Goal: Task Accomplishment & Management: Complete application form

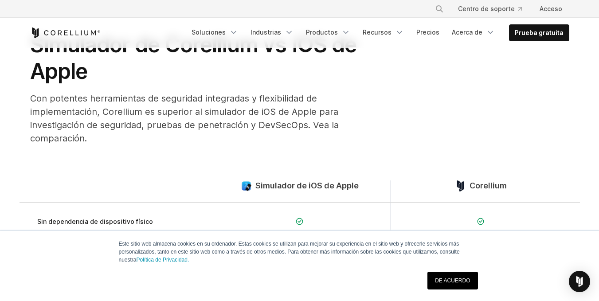
scroll to position [177, 0]
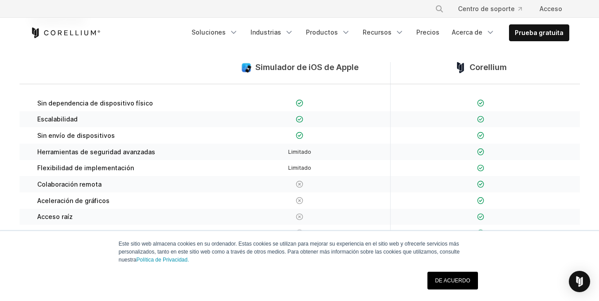
click at [452, 281] on font "DE ACUERDO" at bounding box center [452, 281] width 35 height 6
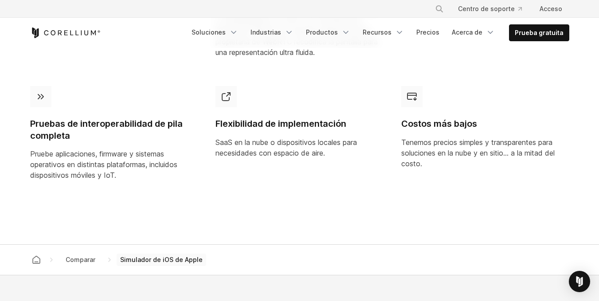
scroll to position [710, 0]
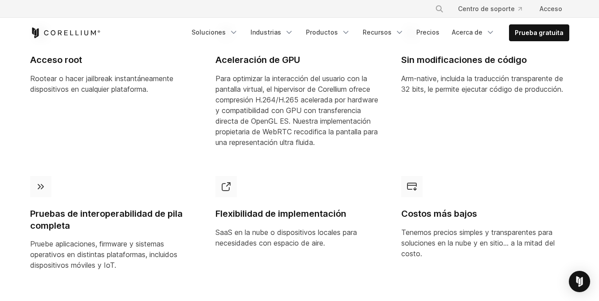
drag, startPoint x: 102, startPoint y: 32, endPoint x: 8, endPoint y: 39, distance: 95.2
click at [8, 39] on header "× Busque en nuestro sitio... Centro de soporte Acceso" at bounding box center [299, 24] width 599 height 48
drag, startPoint x: 107, startPoint y: 30, endPoint x: 67, endPoint y: 33, distance: 40.5
click at [67, 33] on div "Prueba gratuita" at bounding box center [108, 33] width 156 height 11
drag, startPoint x: 107, startPoint y: 30, endPoint x: 83, endPoint y: 33, distance: 25.0
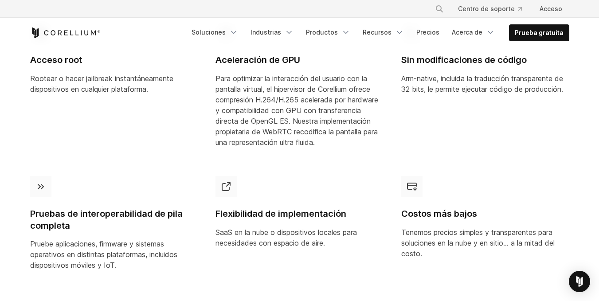
click at [83, 33] on div "Prueba gratuita" at bounding box center [108, 33] width 156 height 11
click at [96, 32] on icon "Página de inicio de Corellium" at bounding box center [65, 33] width 71 height 11
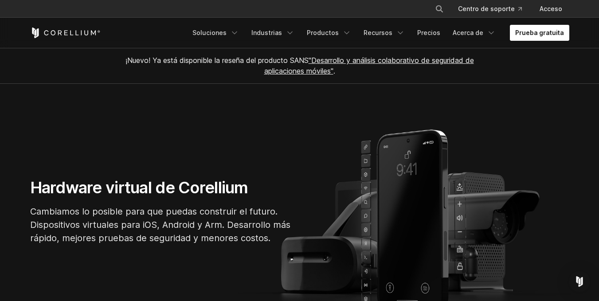
click at [544, 37] on link "Prueba gratuita" at bounding box center [539, 33] width 59 height 16
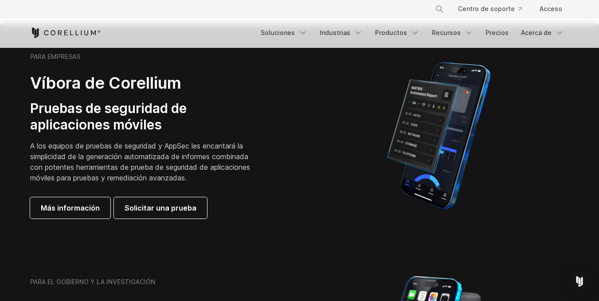
scroll to position [236, 0]
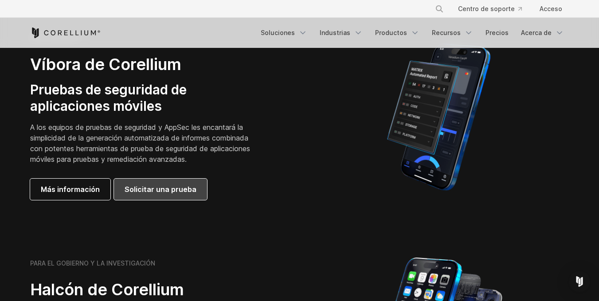
click at [170, 187] on font "Solicitar una prueba" at bounding box center [161, 189] width 72 height 9
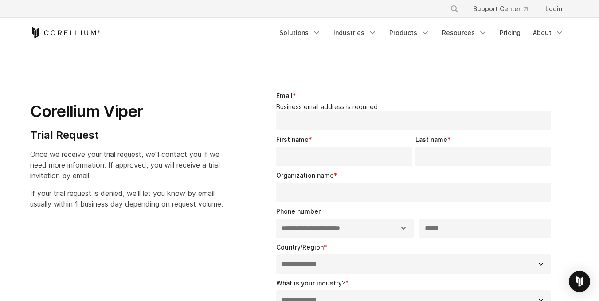
select select "**"
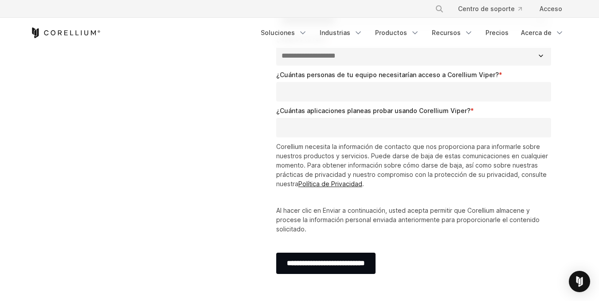
scroll to position [296, 0]
